Goal: Contribute content

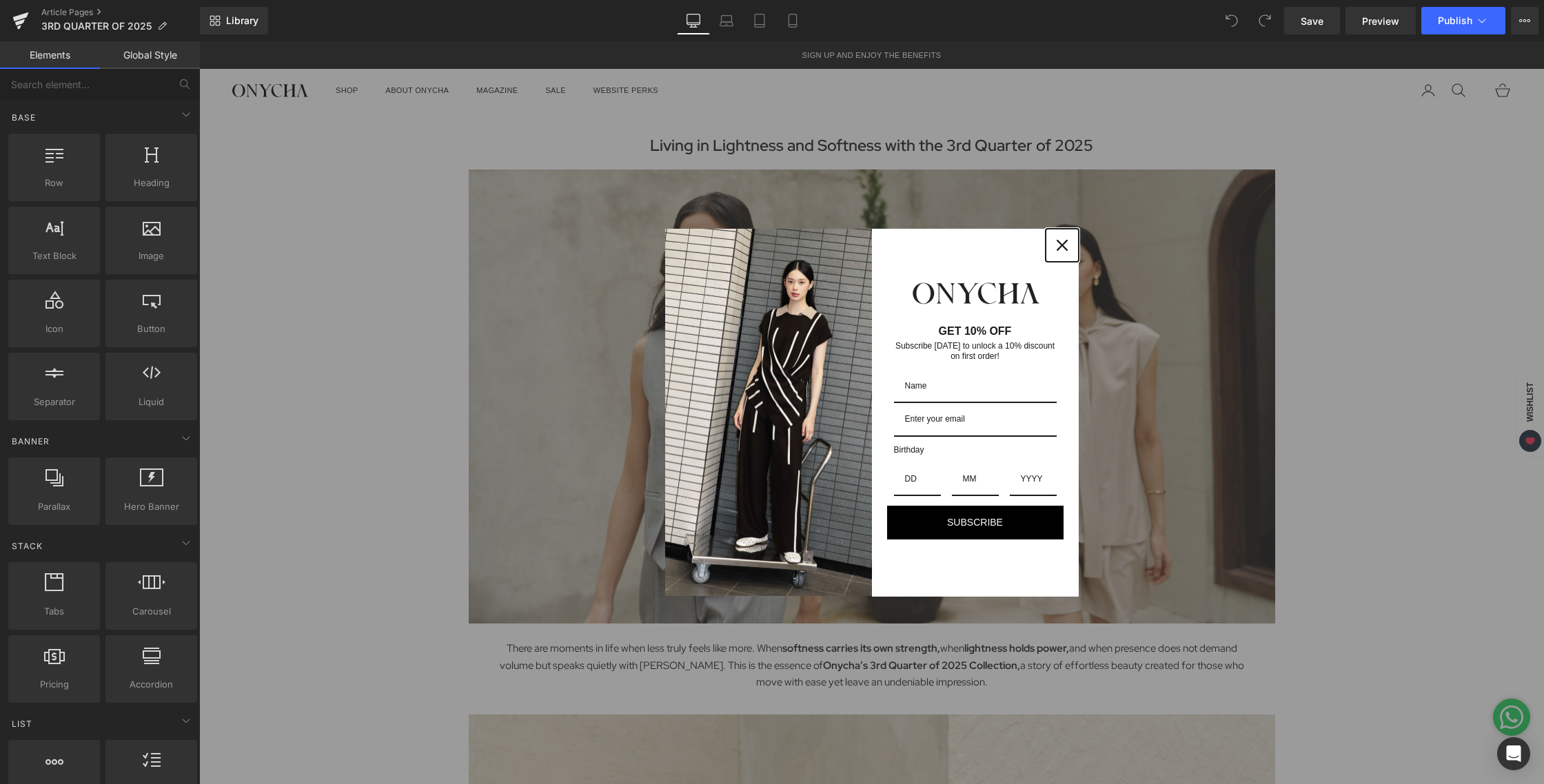
click at [1057, 240] on icon "close icon" at bounding box center [1062, 245] width 11 height 11
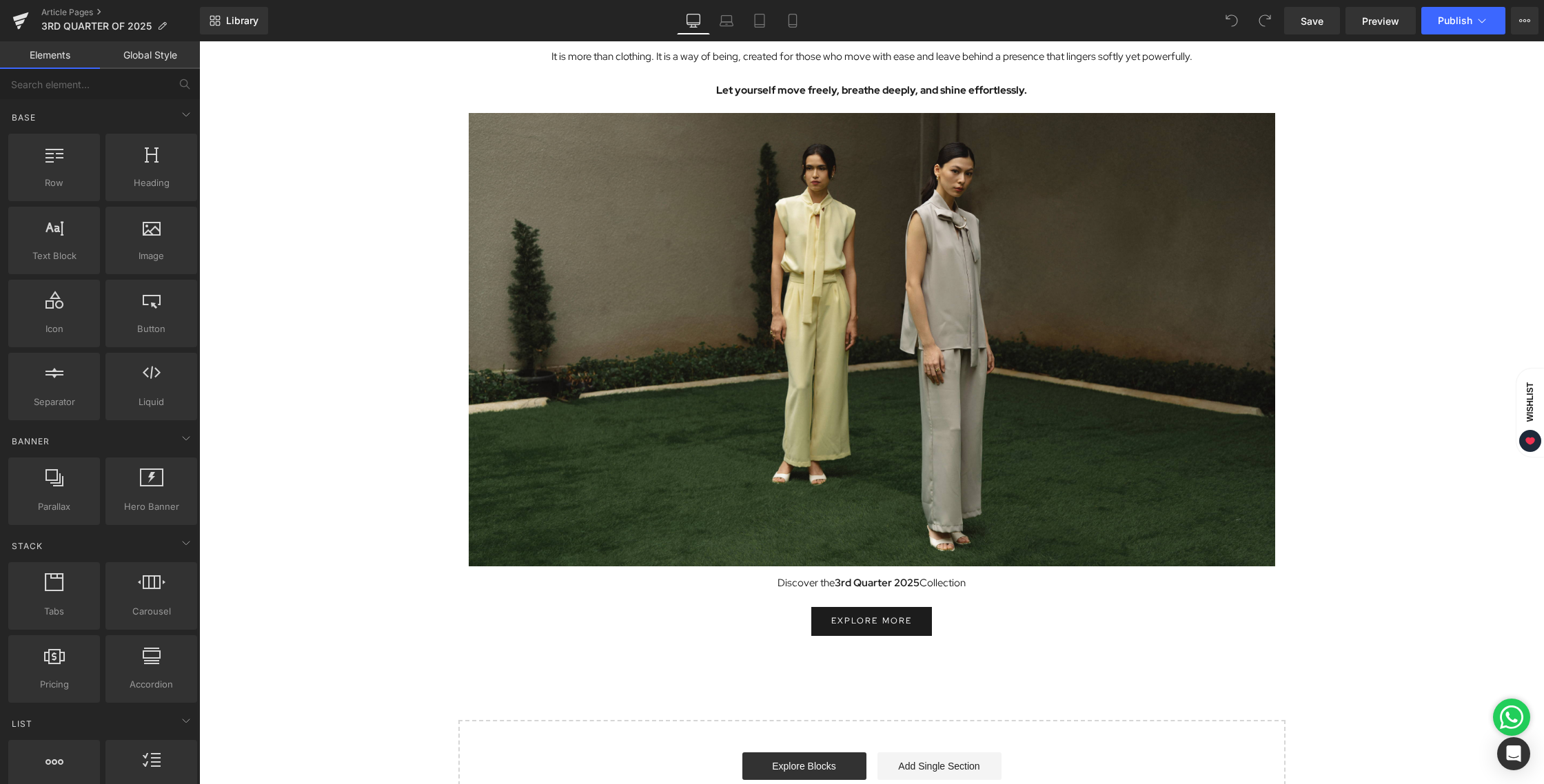
scroll to position [6738, 0]
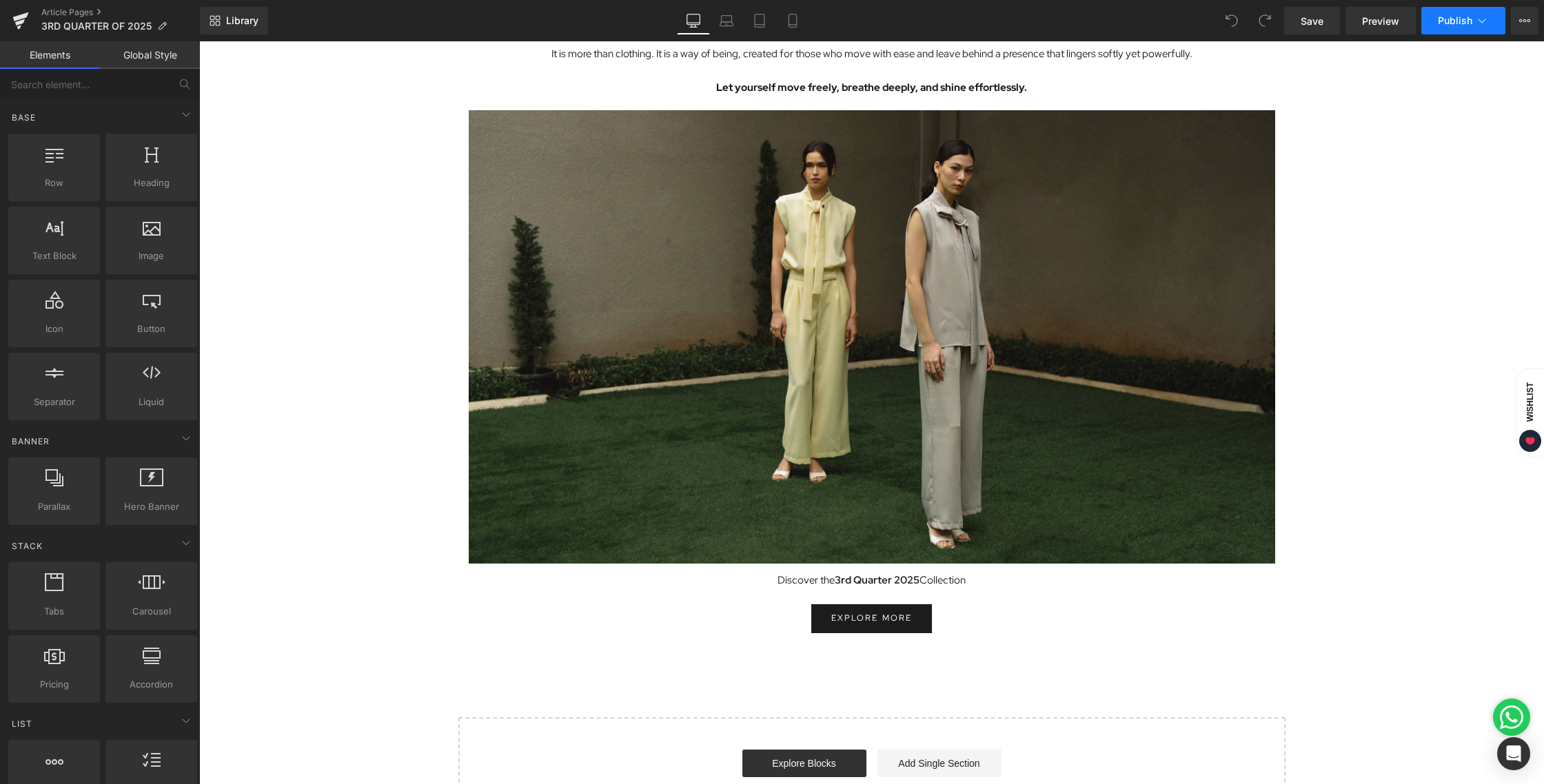
click at [1471, 20] on span "Publish" at bounding box center [1456, 20] width 35 height 11
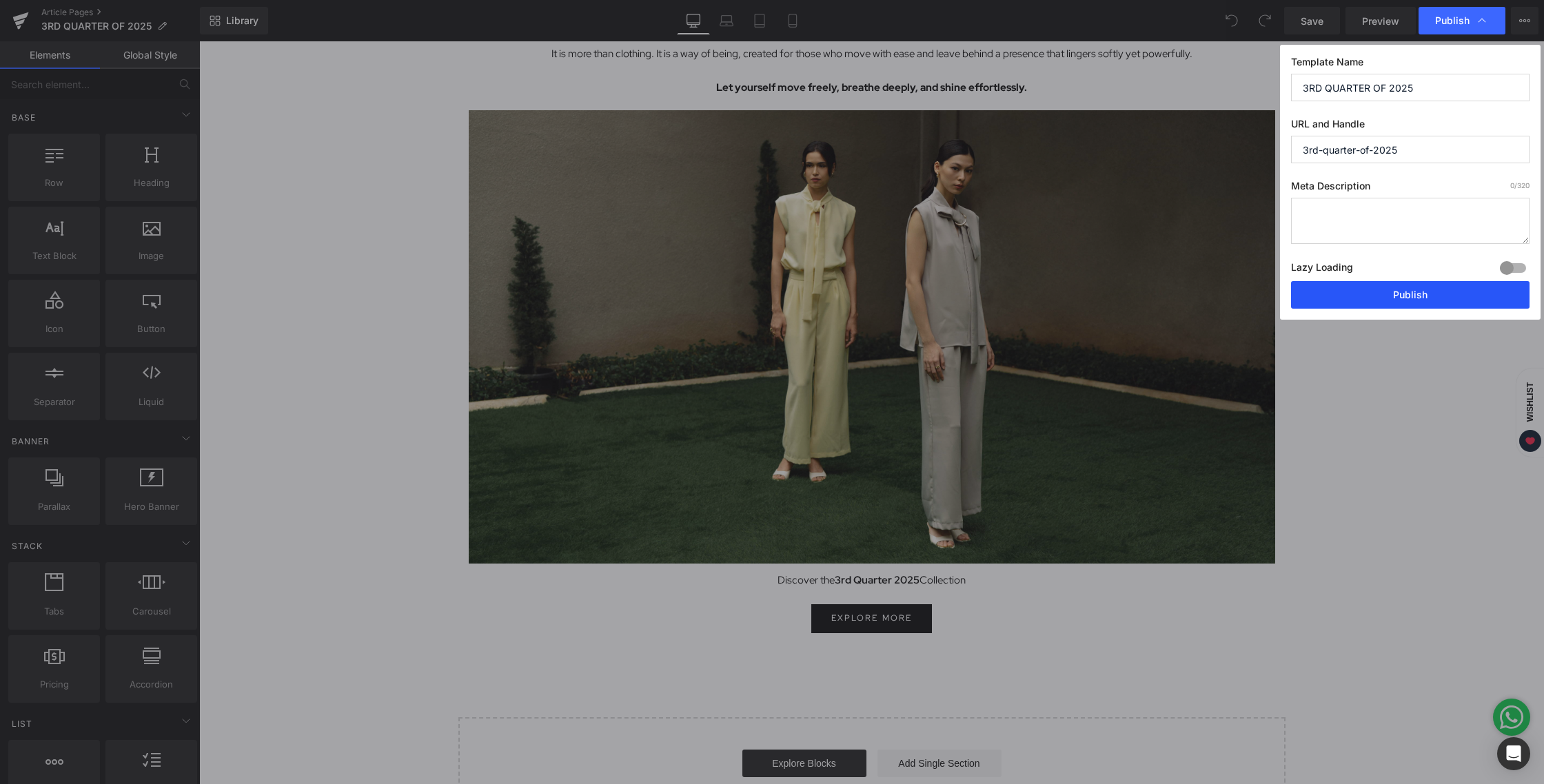
click at [1425, 303] on button "Publish" at bounding box center [1410, 295] width 239 height 28
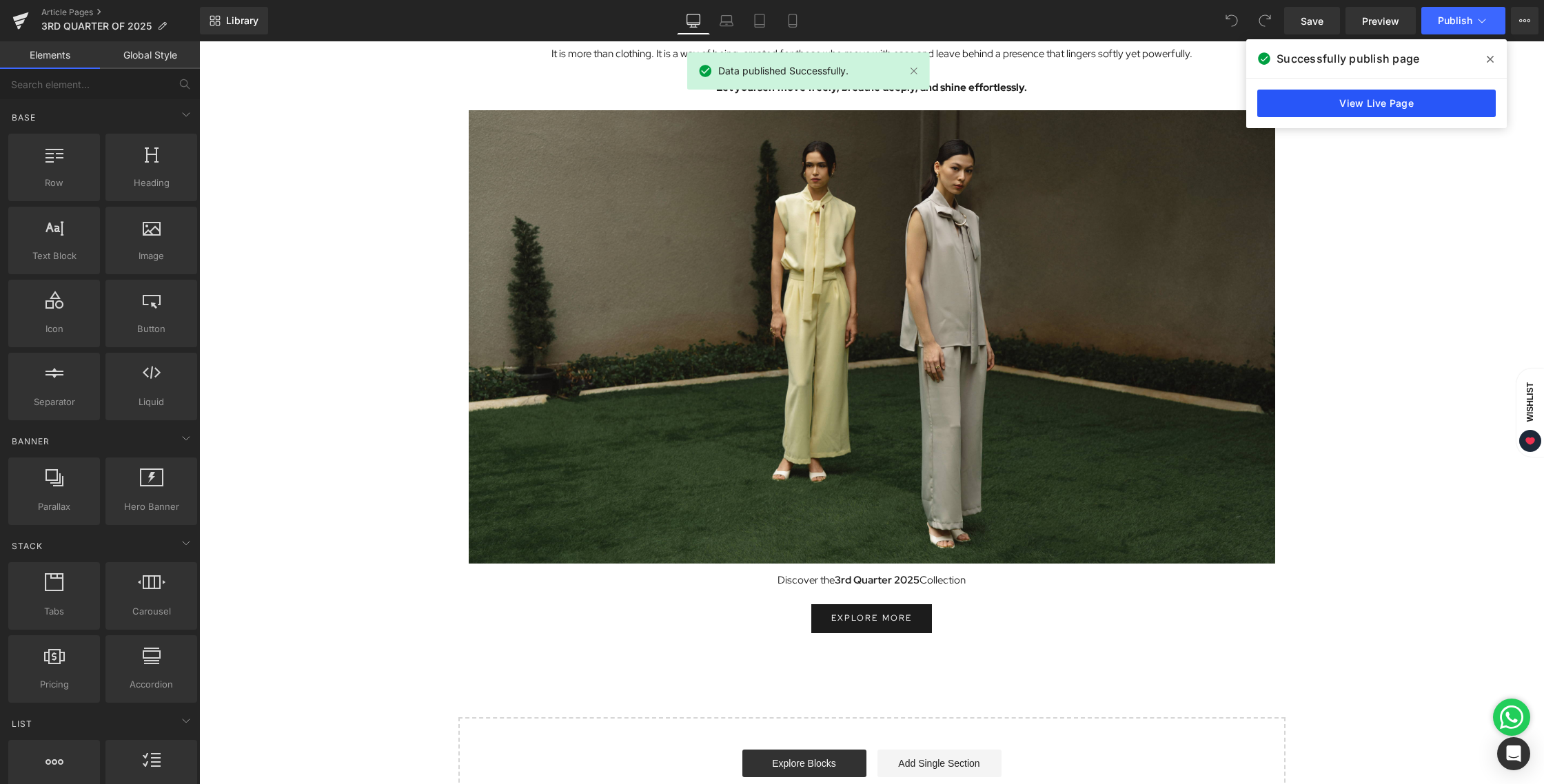
click at [1434, 98] on link "View Live Page" at bounding box center [1377, 103] width 239 height 28
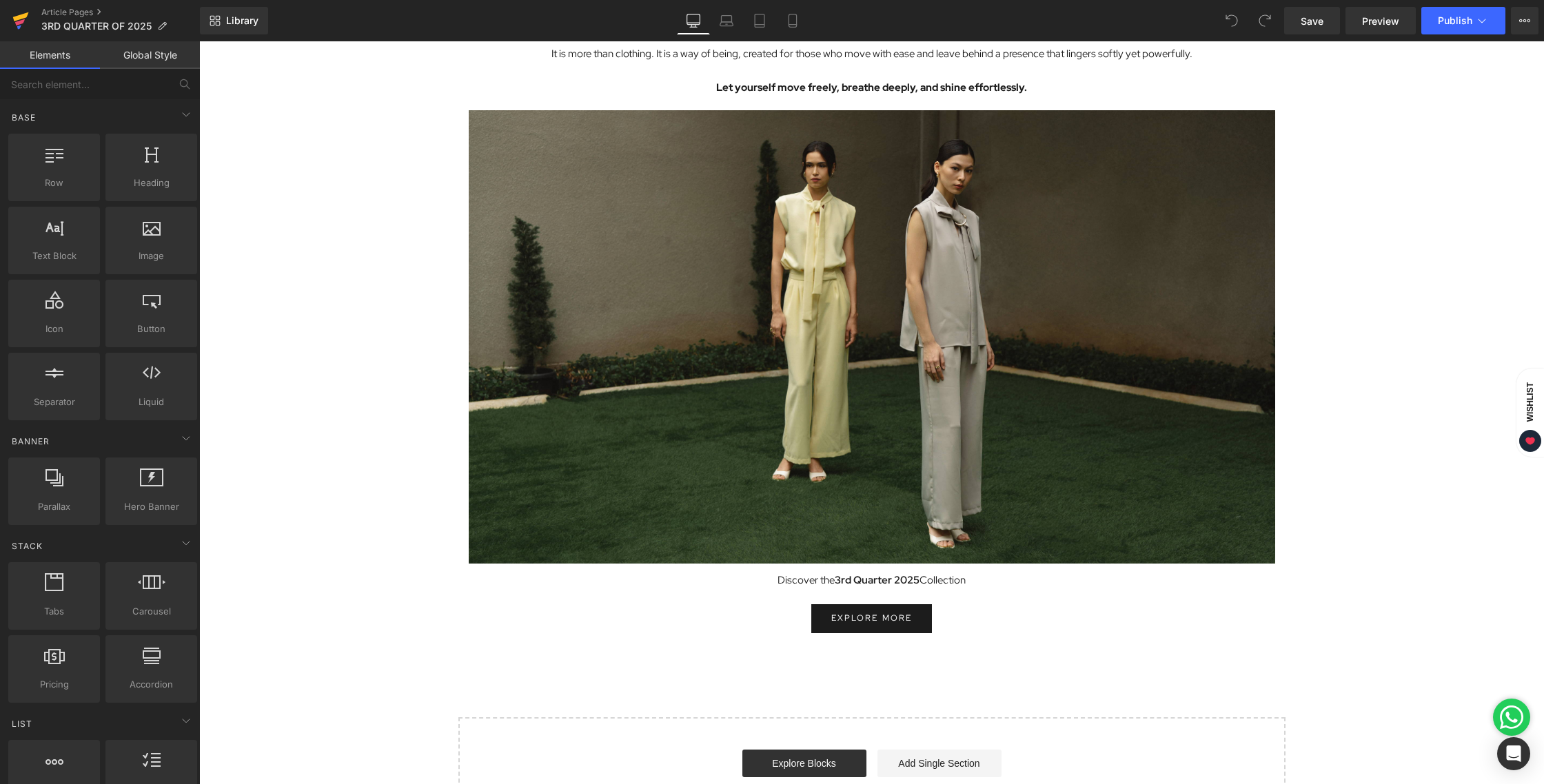
click at [16, 26] on icon at bounding box center [20, 20] width 17 height 35
